Goal: Find specific page/section: Find specific page/section

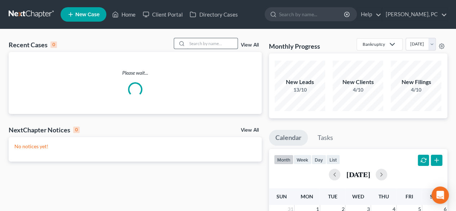
click at [205, 45] on input "search" at bounding box center [212, 43] width 50 height 10
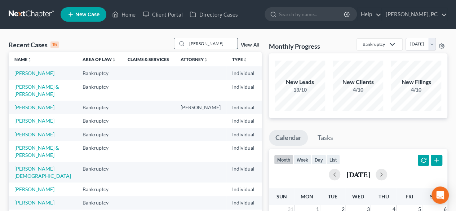
type input "[PERSON_NAME]"
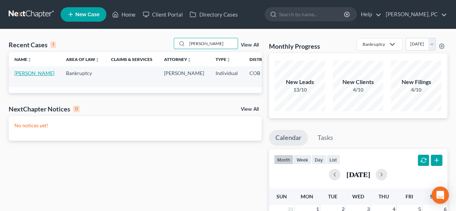
click at [18, 76] on link "[PERSON_NAME]" at bounding box center [34, 73] width 40 height 6
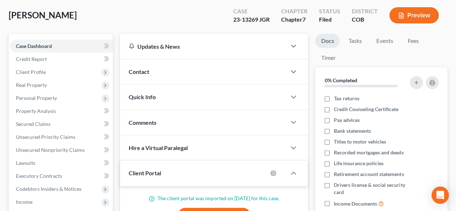
scroll to position [49, 0]
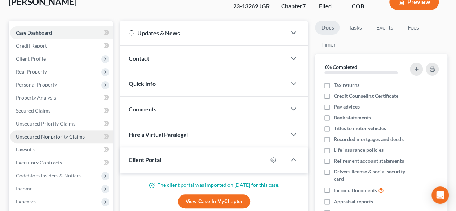
click at [74, 136] on span "Unsecured Nonpriority Claims" at bounding box center [50, 136] width 69 height 6
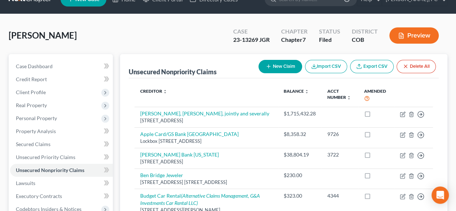
scroll to position [18, 0]
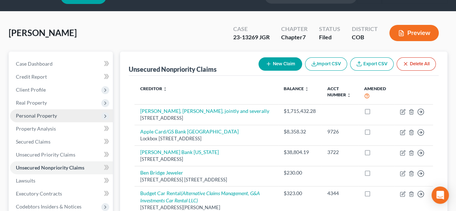
click at [38, 114] on span "Personal Property" at bounding box center [36, 116] width 41 height 6
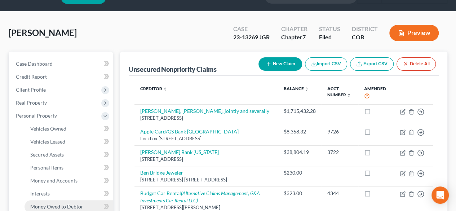
click at [54, 206] on span "Money Owed to Debtor" at bounding box center [56, 206] width 53 height 6
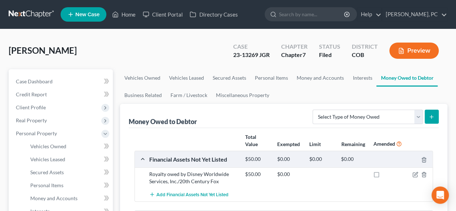
click at [442, 91] on ul "Vehicles Owned Vehicles Leased Secured Assets Personal Items Money and Accounts…" at bounding box center [283, 86] width 327 height 35
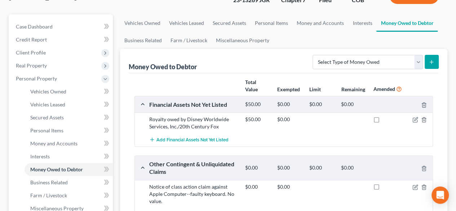
scroll to position [56, 0]
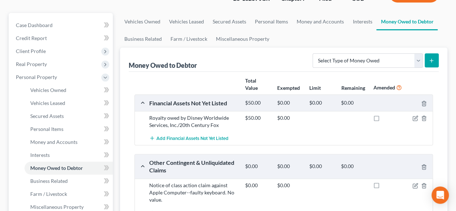
click at [301, 39] on ul "Vehicles Owned Vehicles Leased Secured Assets Personal Items Money and Accounts…" at bounding box center [283, 30] width 327 height 35
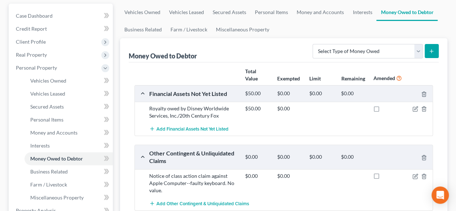
scroll to position [52, 0]
